Goal: Book appointment/travel/reservation

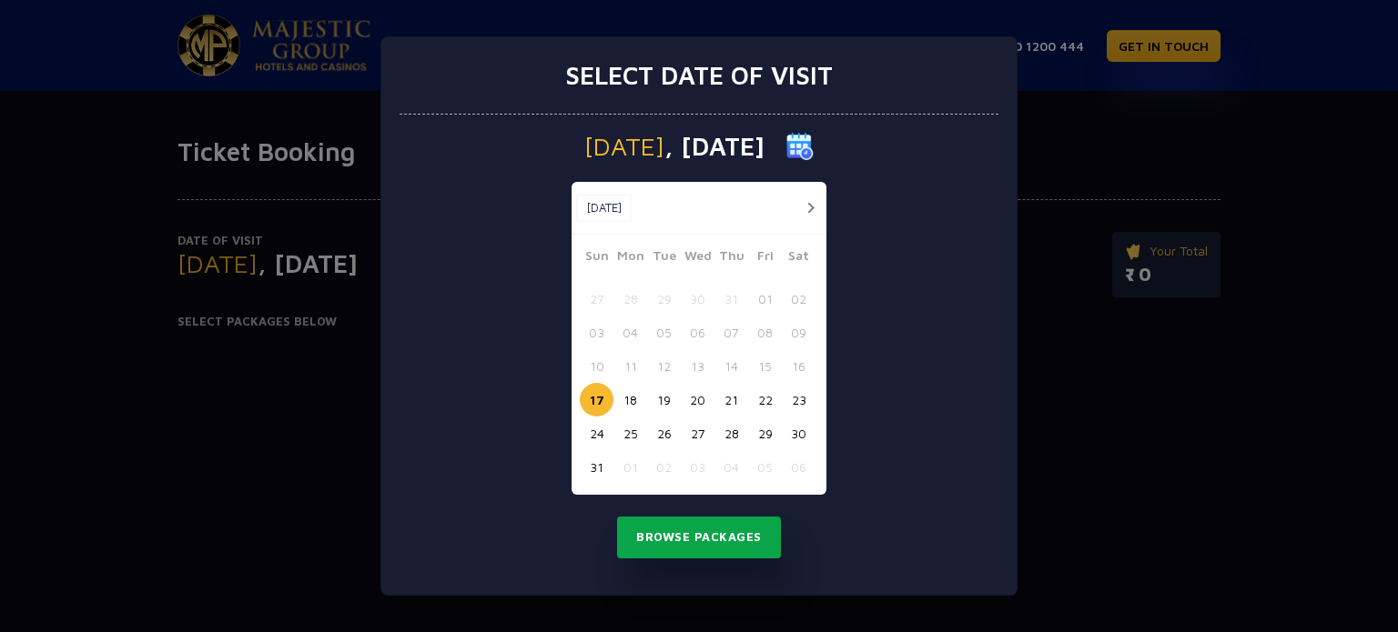
click at [701, 542] on button "Browse Packages" at bounding box center [699, 538] width 164 height 42
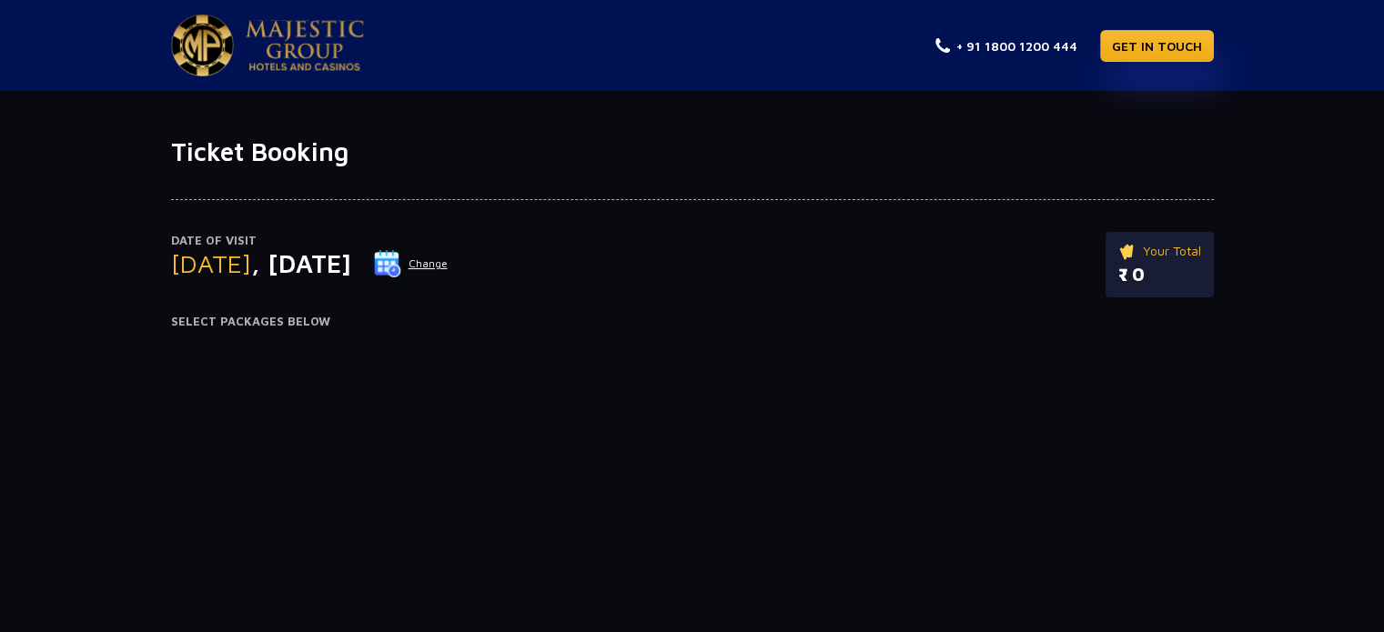
click at [449, 249] on button "Change" at bounding box center [411, 263] width 76 height 29
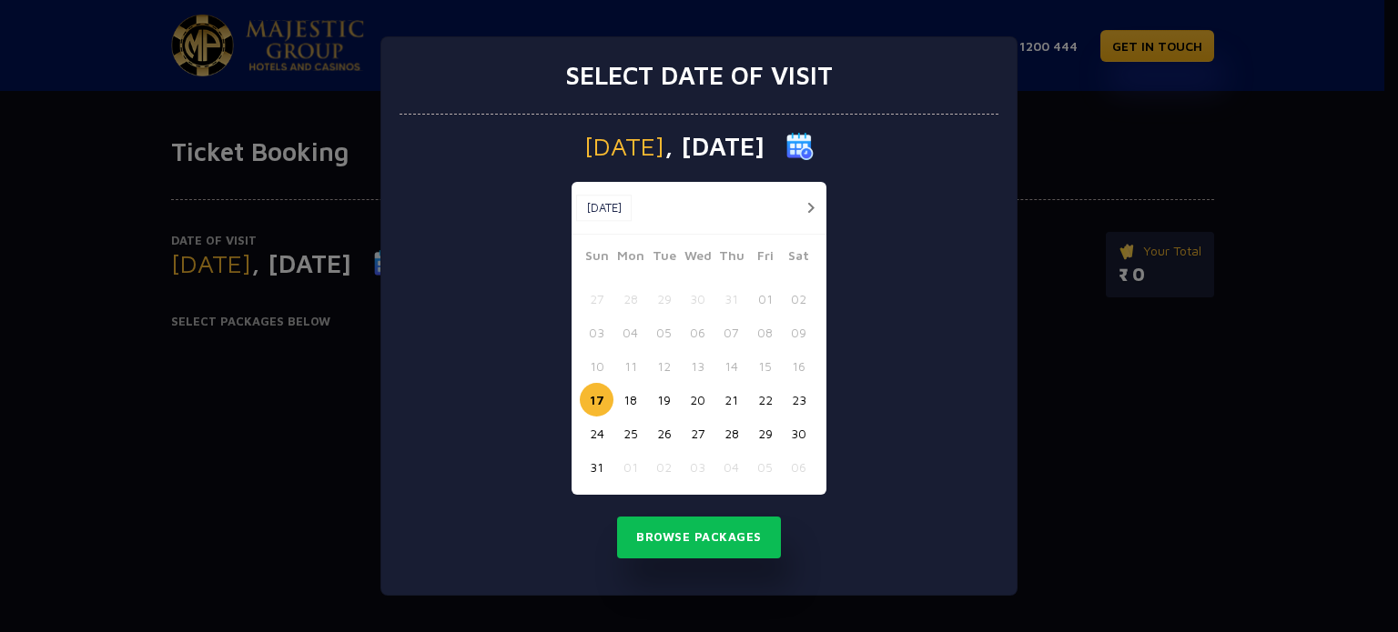
click at [662, 439] on button "26" at bounding box center [664, 434] width 34 height 34
click at [683, 538] on button "Browse Packages" at bounding box center [699, 538] width 164 height 42
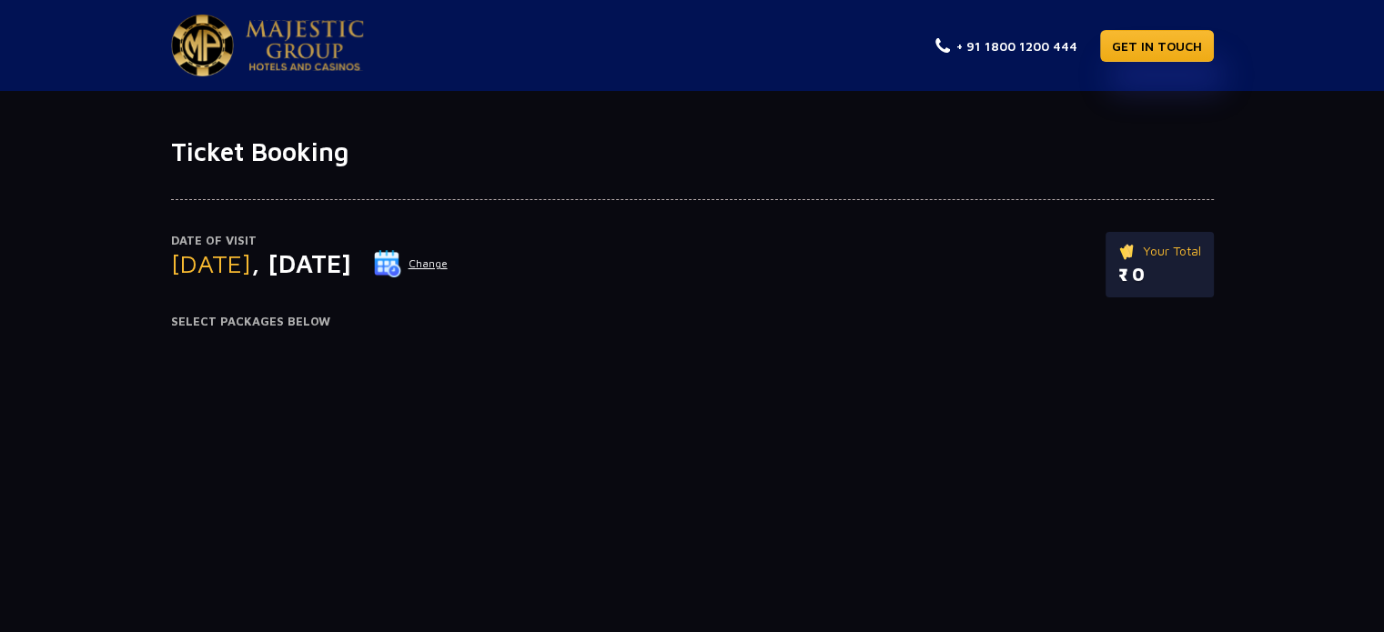
click at [277, 315] on h4 "Select Packages Below" at bounding box center [692, 322] width 1043 height 15
click at [449, 249] on button "Change" at bounding box center [411, 263] width 76 height 29
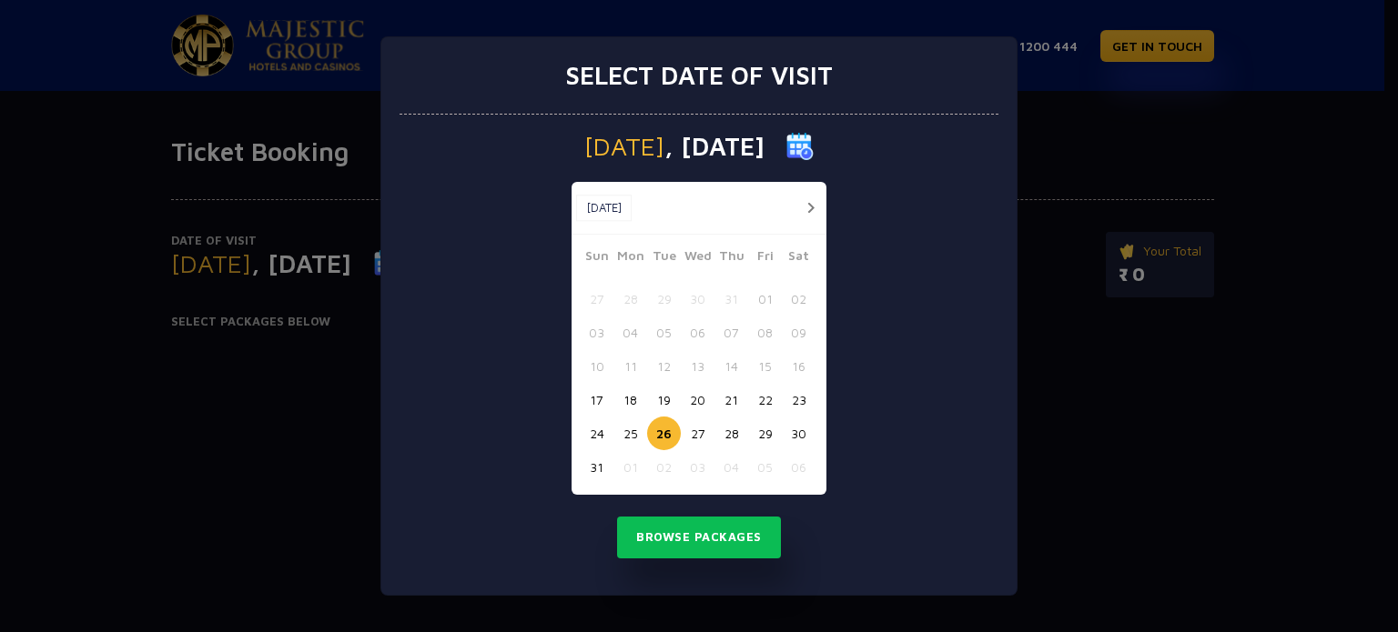
click at [601, 436] on button "24" at bounding box center [597, 434] width 34 height 34
click at [669, 532] on button "Browse Packages" at bounding box center [699, 538] width 164 height 42
